Goal: Task Accomplishment & Management: Manage account settings

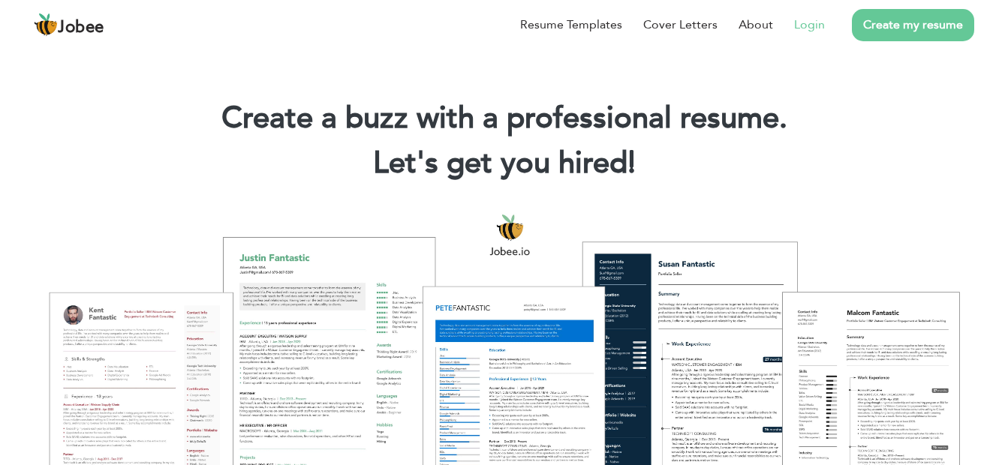
click at [812, 24] on link "Login" at bounding box center [809, 25] width 31 height 18
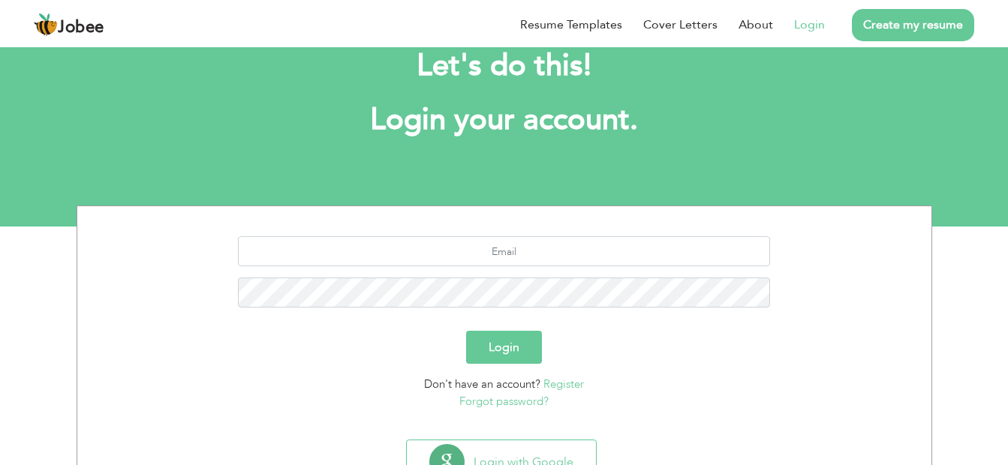
scroll to position [75, 0]
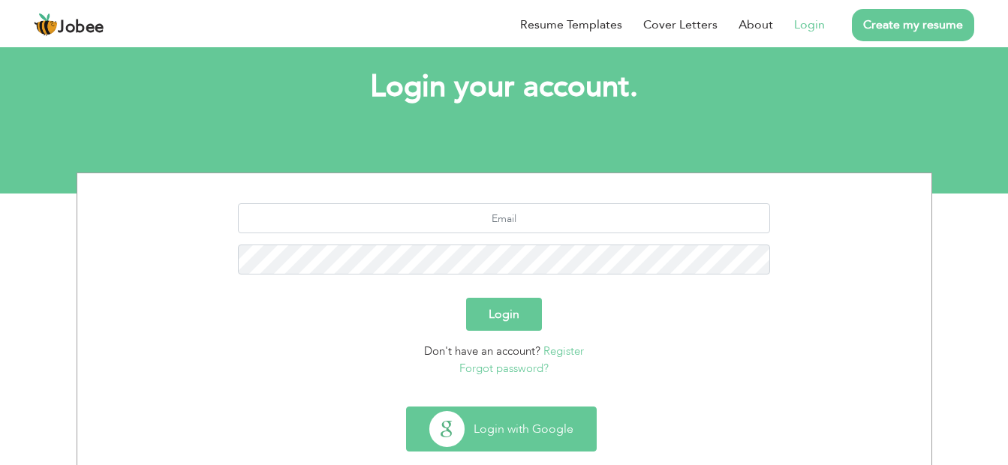
click at [504, 429] on button "Login with Google" at bounding box center [501, 430] width 189 height 44
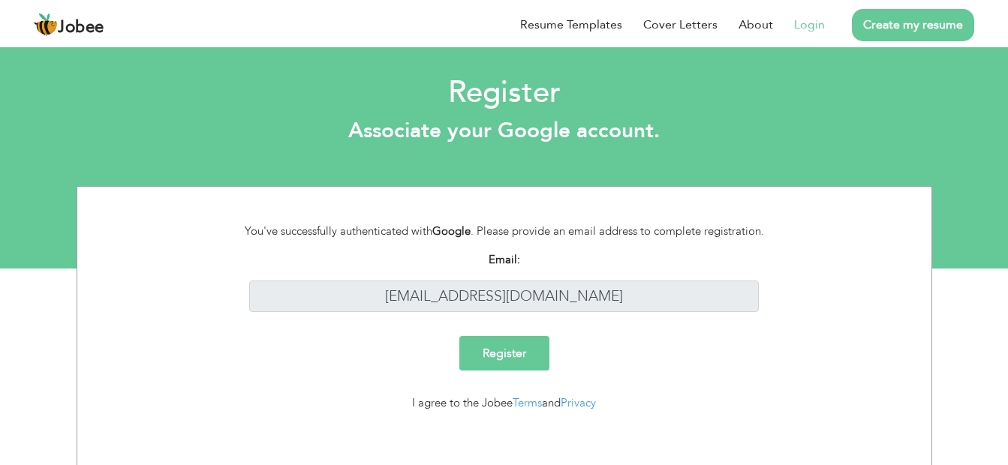
click at [524, 360] on input "Register" at bounding box center [504, 353] width 90 height 35
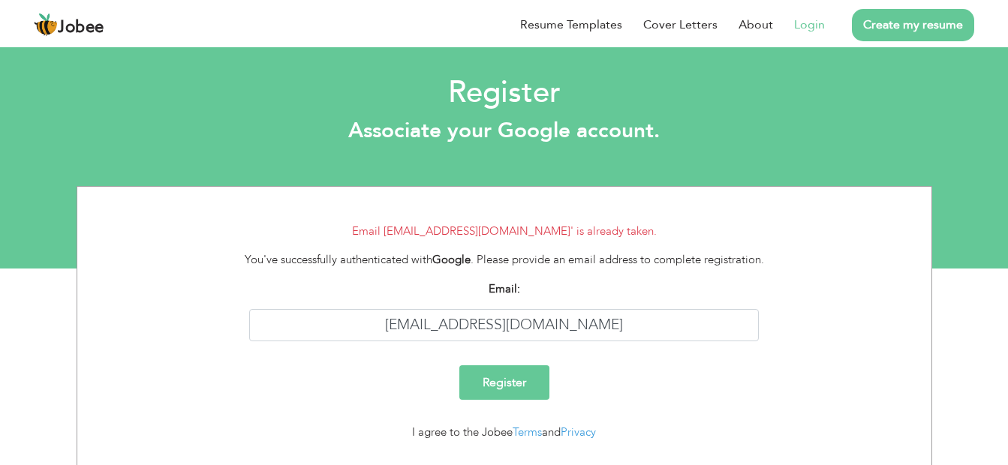
click at [810, 26] on link "Login" at bounding box center [809, 25] width 31 height 18
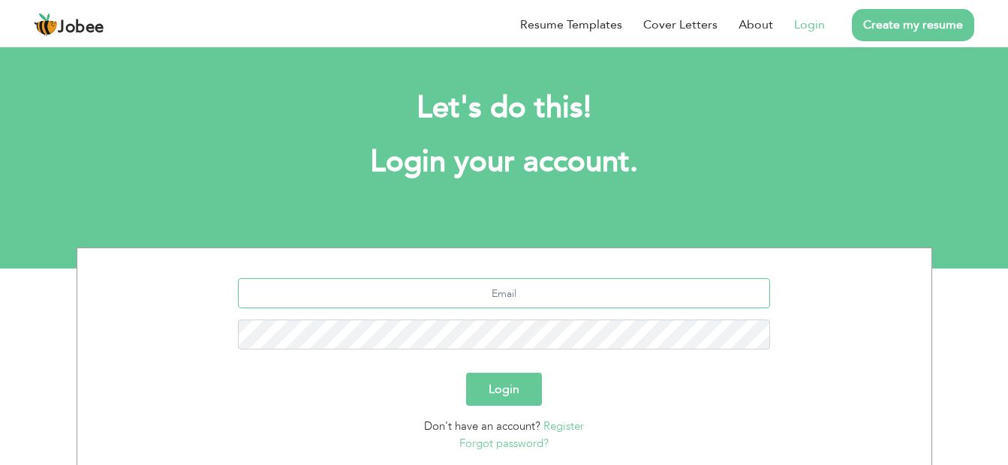
click at [667, 288] on input "text" at bounding box center [504, 294] width 532 height 30
type input "[EMAIL_ADDRESS][DOMAIN_NAME]"
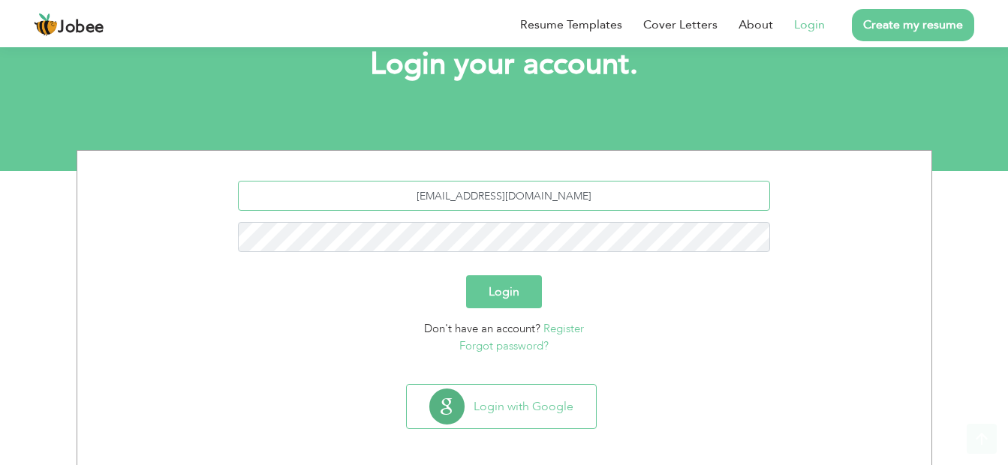
scroll to position [104, 0]
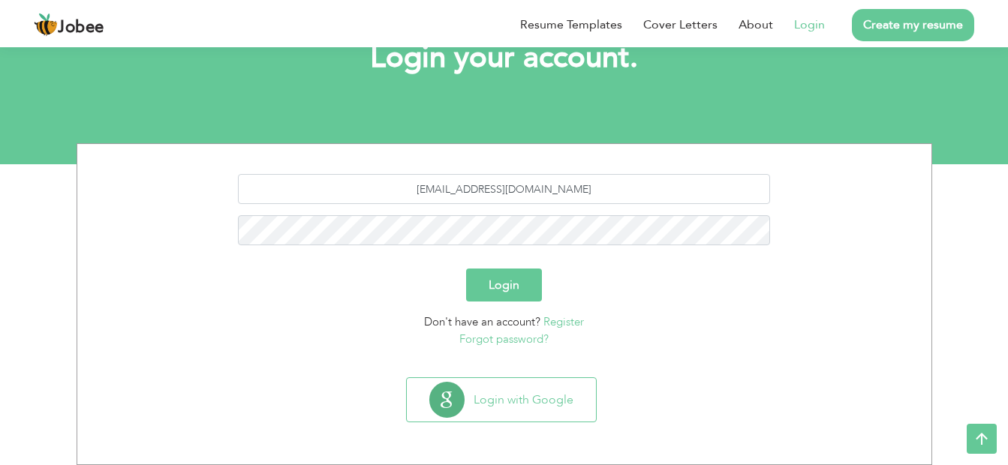
click at [857, 358] on section "[EMAIL_ADDRESS][DOMAIN_NAME] Login Don't have an account? Register Forgot passw…" at bounding box center [505, 257] width 832 height 227
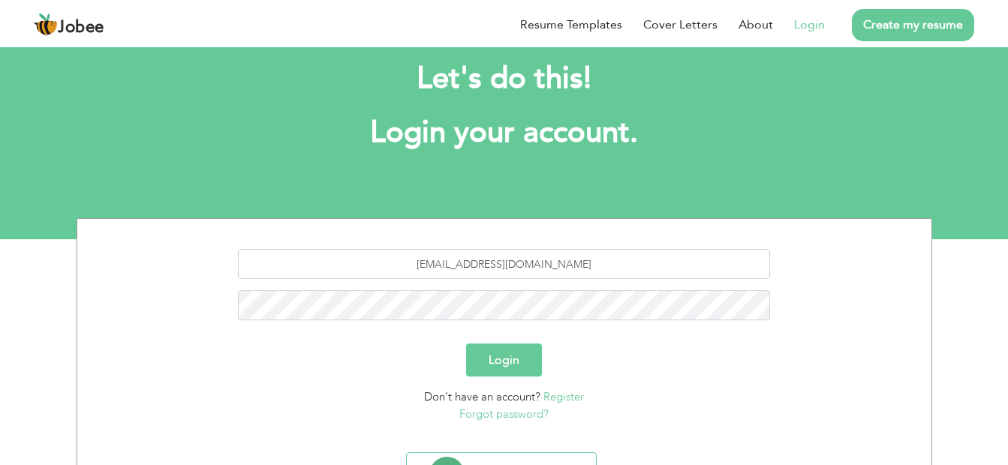
scroll to position [0, 0]
